Goal: Find specific page/section

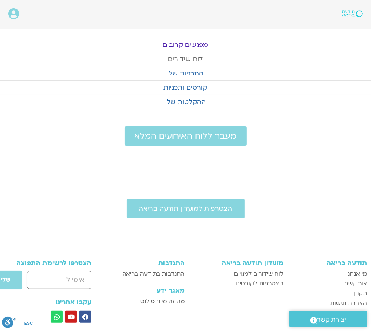
click at [191, 55] on link "לוח שידורים" at bounding box center [185, 59] width 371 height 14
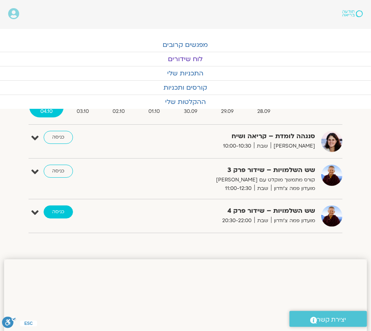
click at [63, 213] on link "כניסה" at bounding box center [58, 212] width 29 height 13
